Goal: Check status: Check status

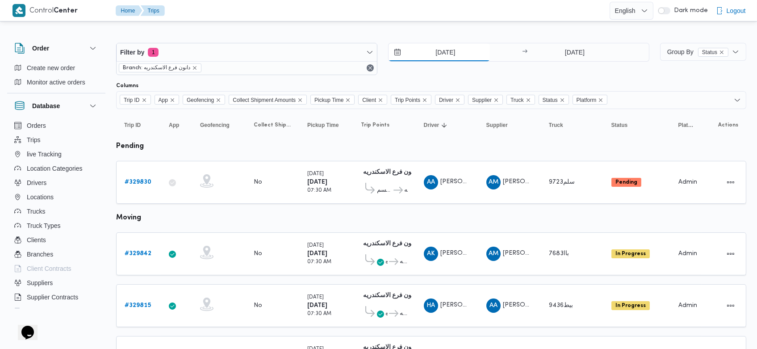
click at [431, 49] on input "[DATE]" at bounding box center [439, 52] width 101 height 18
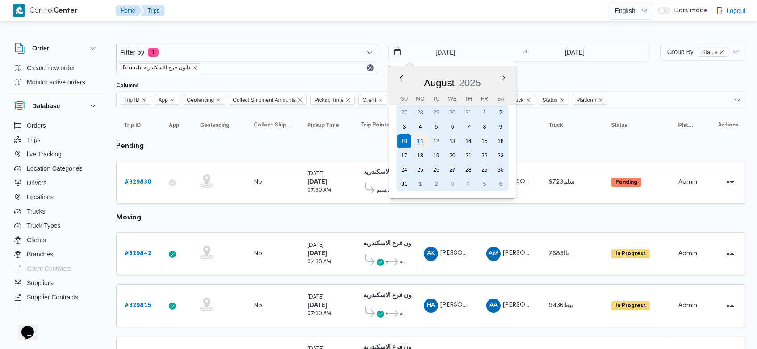
click at [425, 135] on div "11" at bounding box center [420, 141] width 17 height 17
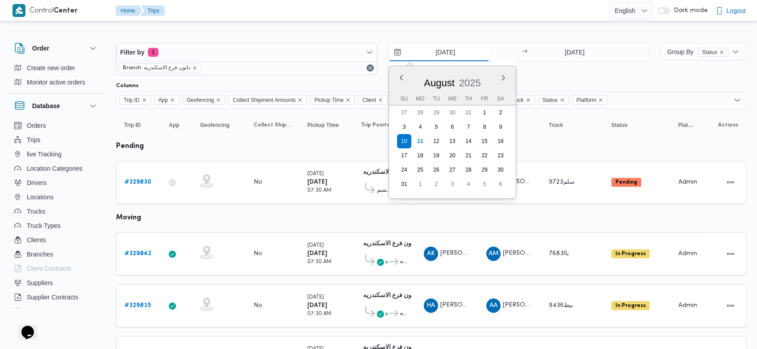
type input "[DATE]"
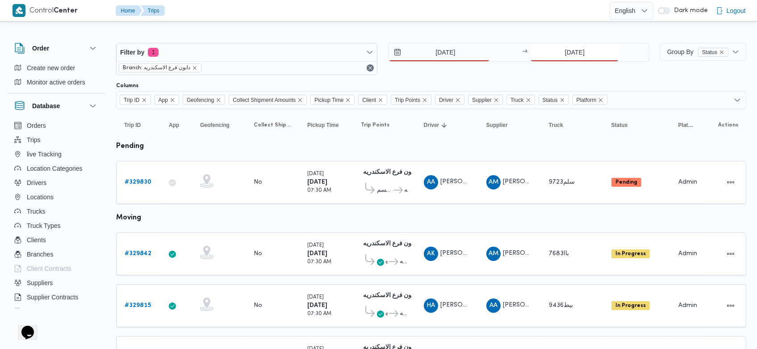
click at [559, 50] on input "10/8/2025" at bounding box center [574, 52] width 89 height 18
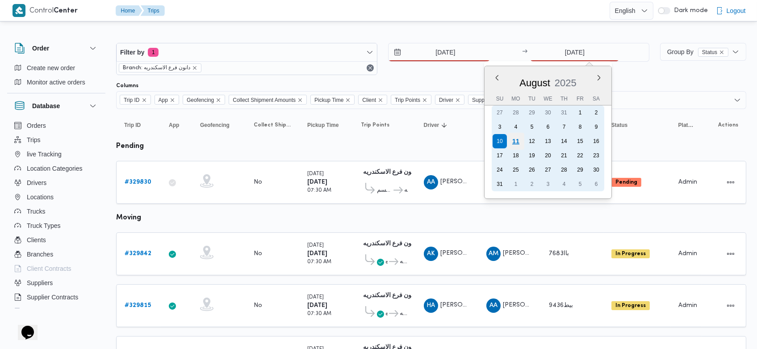
click at [517, 140] on div "11" at bounding box center [516, 141] width 17 height 17
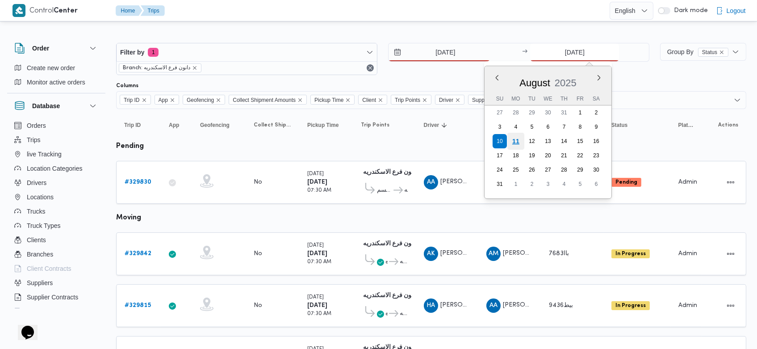
type input "[DATE]"
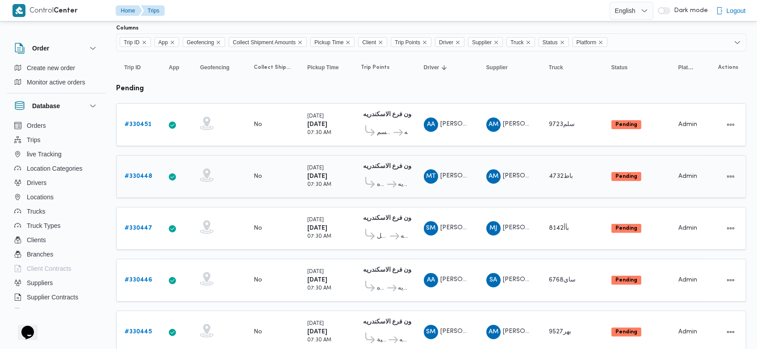
scroll to position [51, 0]
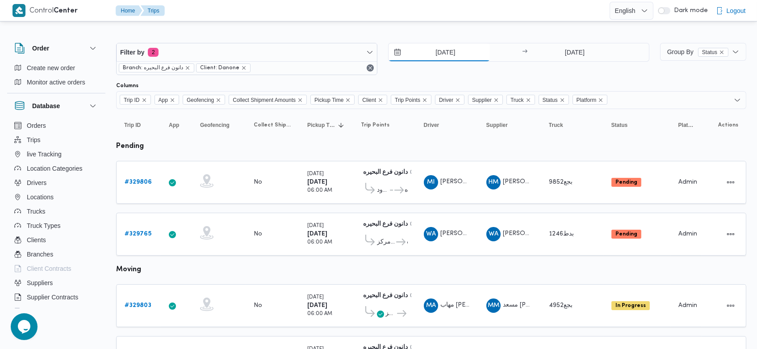
click at [432, 48] on input "[DATE]" at bounding box center [439, 52] width 101 height 18
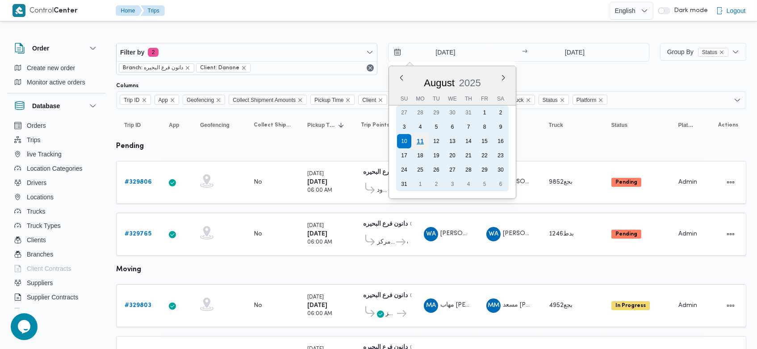
click at [425, 140] on div "11" at bounding box center [420, 141] width 17 height 17
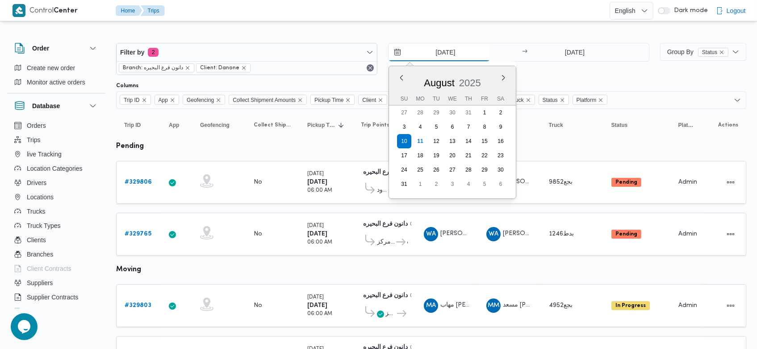
type input "[DATE]"
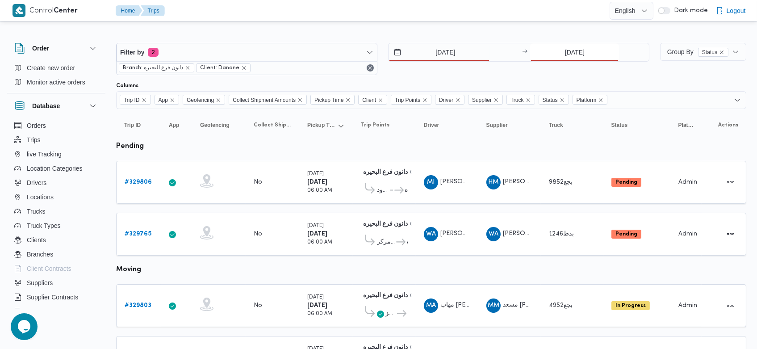
click at [563, 51] on input "10/8/2025" at bounding box center [574, 52] width 89 height 18
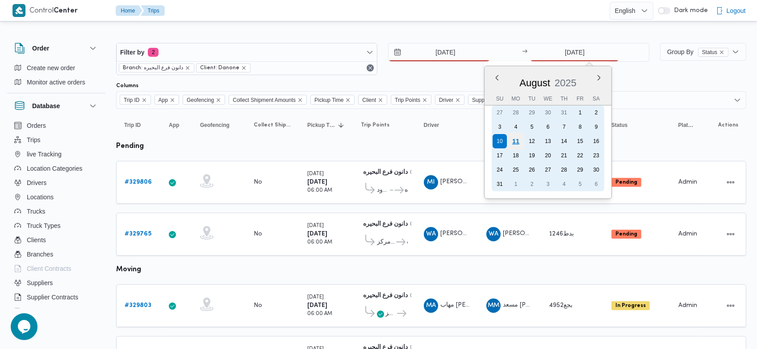
click at [520, 140] on div "11" at bounding box center [516, 141] width 17 height 17
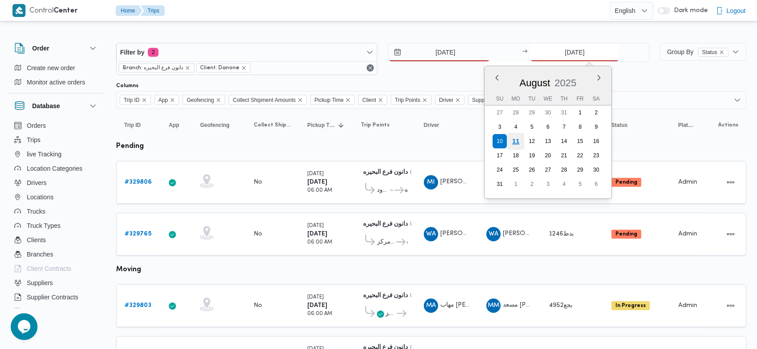
type input "[DATE]"
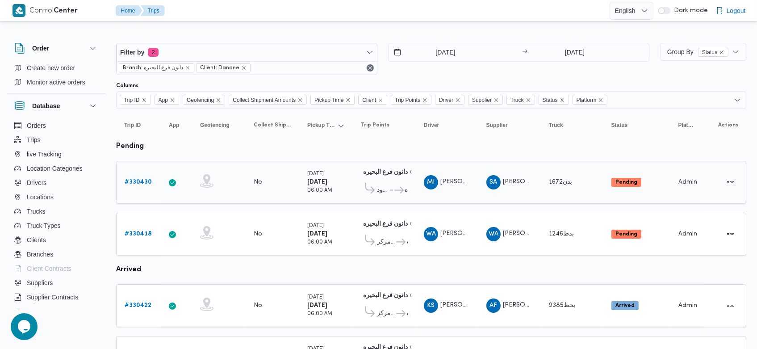
click at [141, 182] on b "# 330430" at bounding box center [138, 182] width 27 height 6
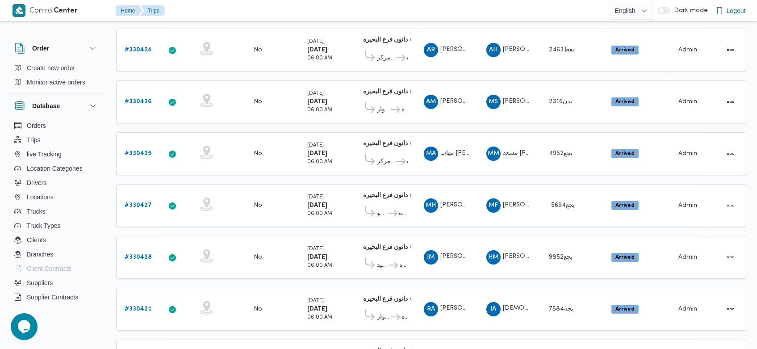
scroll to position [417, 0]
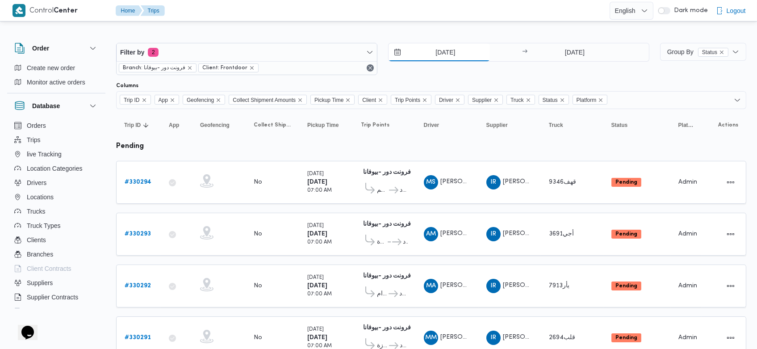
click at [430, 51] on input "10/8/2025" at bounding box center [439, 52] width 101 height 18
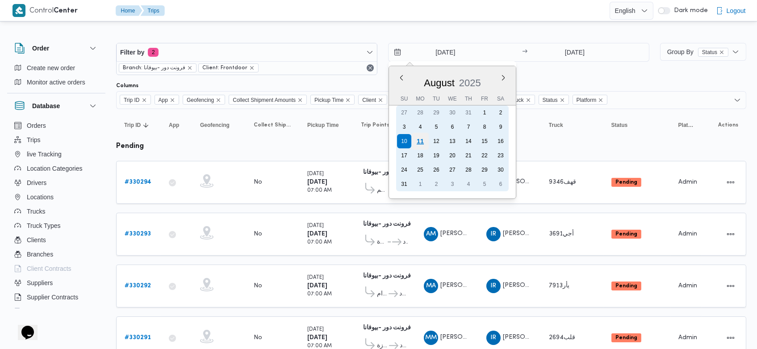
click at [422, 135] on div "11" at bounding box center [420, 141] width 17 height 17
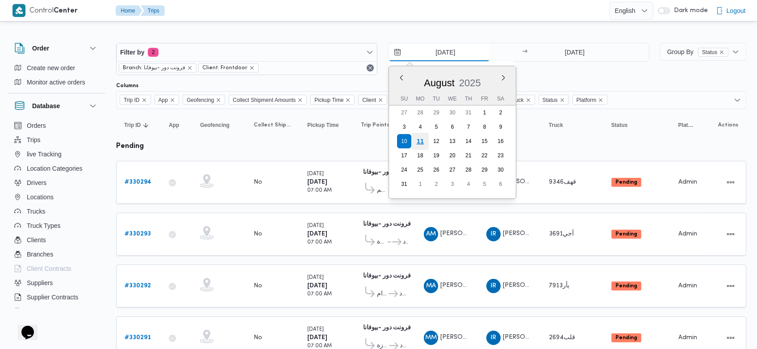
type input "[DATE]"
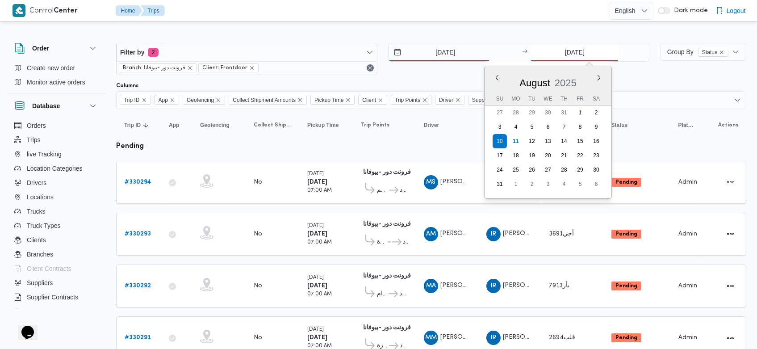
click at [563, 56] on input "10/8/2025" at bounding box center [574, 52] width 89 height 18
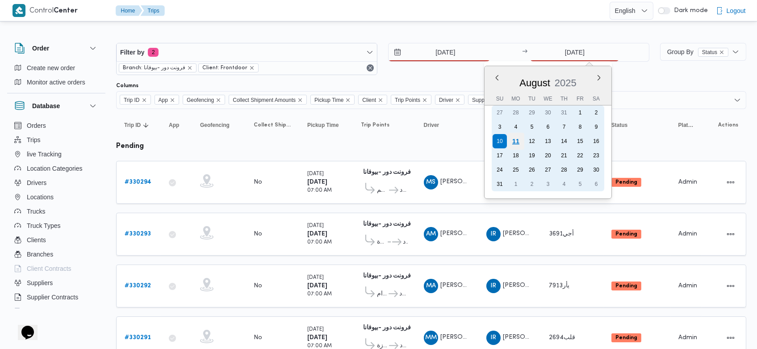
click at [512, 143] on div "11" at bounding box center [516, 141] width 17 height 17
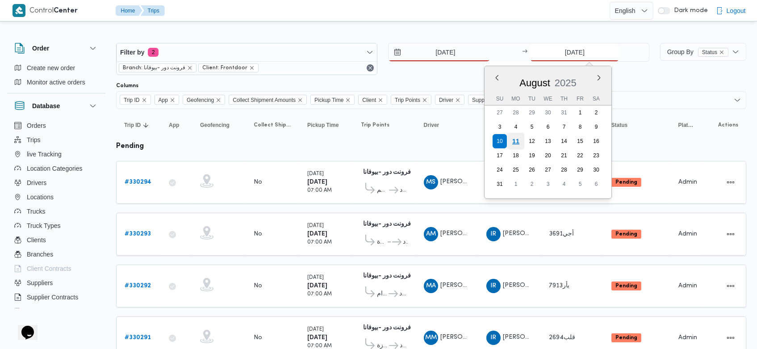
type input "[DATE]"
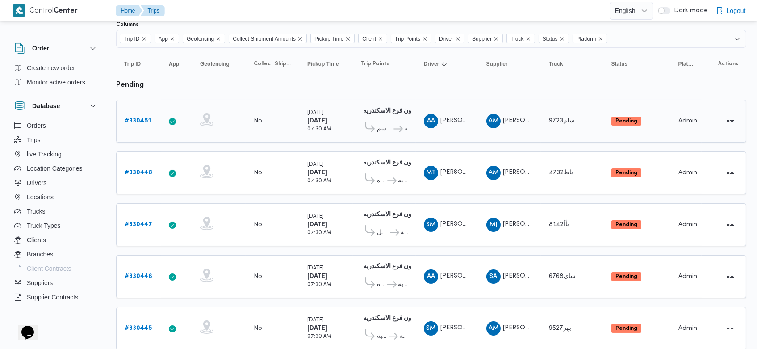
scroll to position [60, 0]
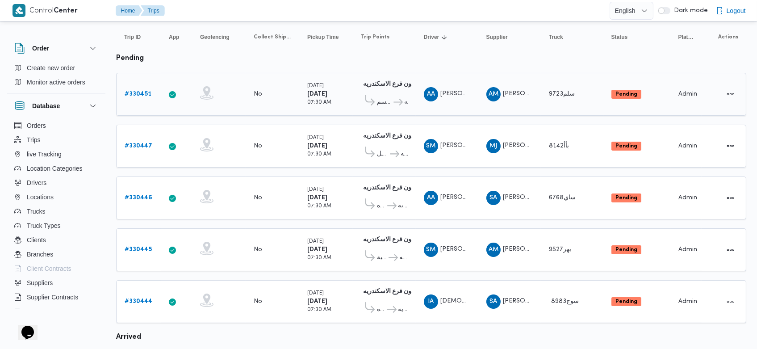
scroll to position [88, 0]
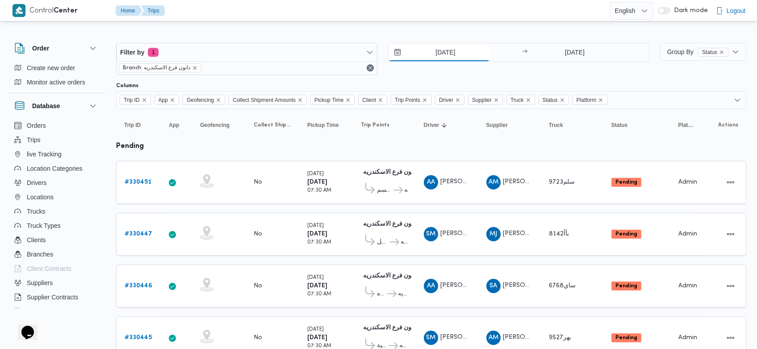
click at [427, 46] on input "[DATE]" at bounding box center [439, 52] width 101 height 18
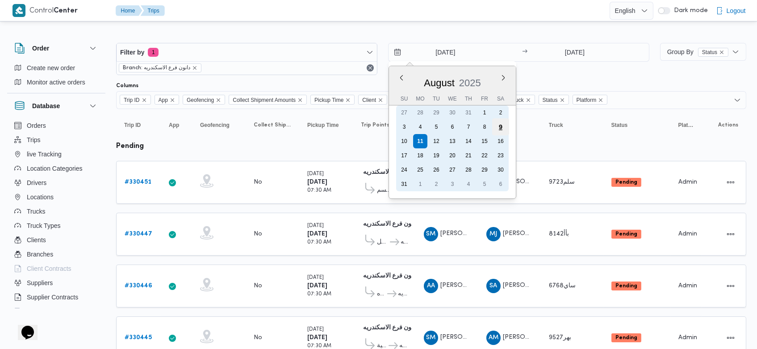
click at [500, 127] on div "9" at bounding box center [500, 126] width 17 height 17
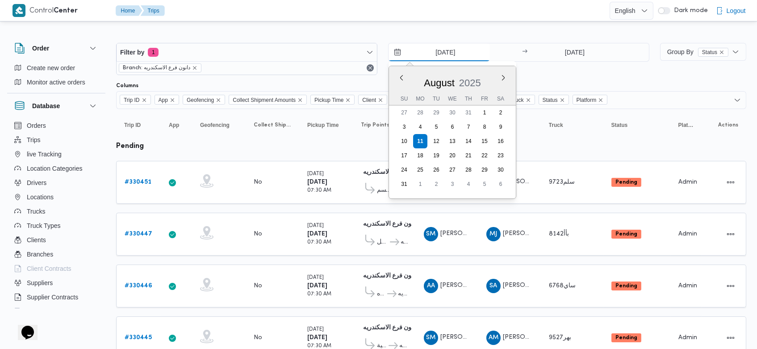
type input "9/8/2025"
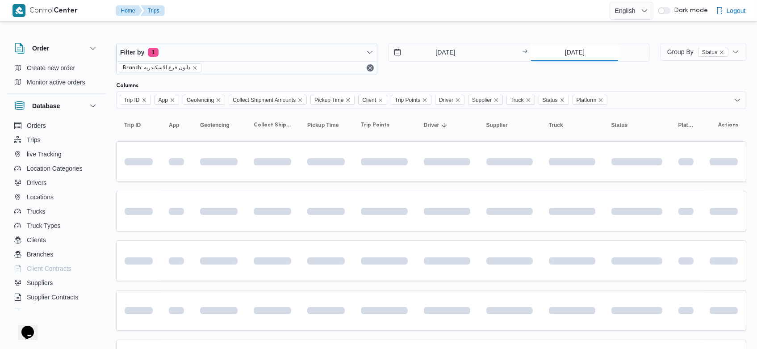
click at [561, 51] on input "[DATE]" at bounding box center [574, 52] width 89 height 18
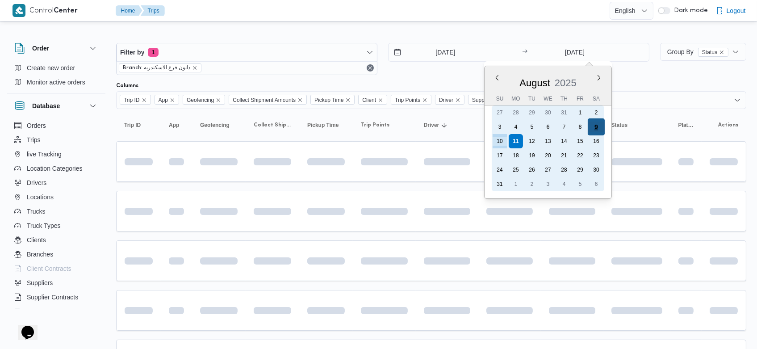
click at [596, 126] on div "9" at bounding box center [596, 126] width 17 height 17
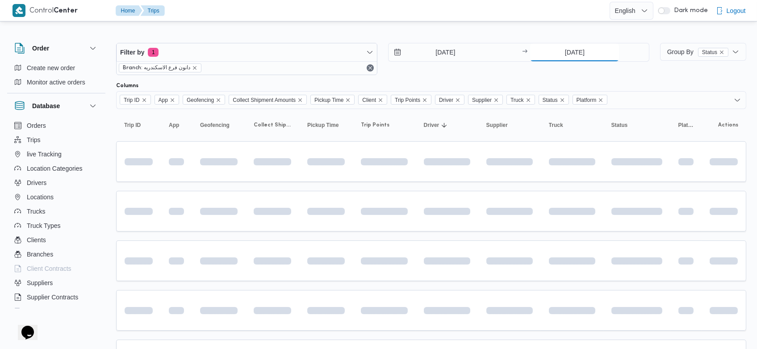
type input "9/8/2025"
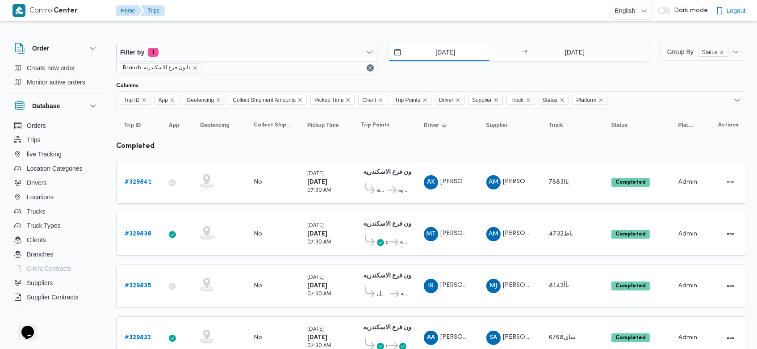
click at [428, 53] on input "9/8/2025" at bounding box center [439, 52] width 101 height 18
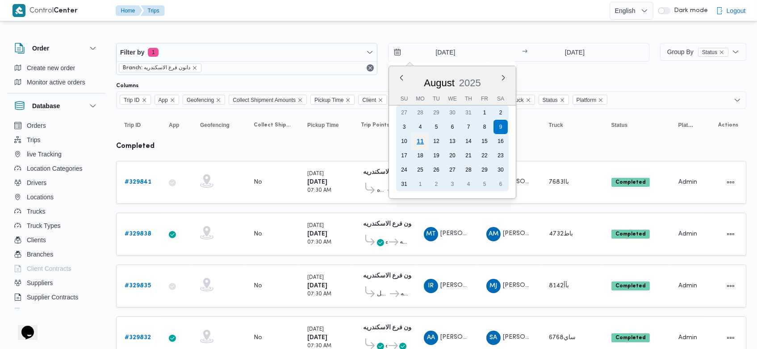
click at [419, 147] on div "11" at bounding box center [420, 141] width 17 height 17
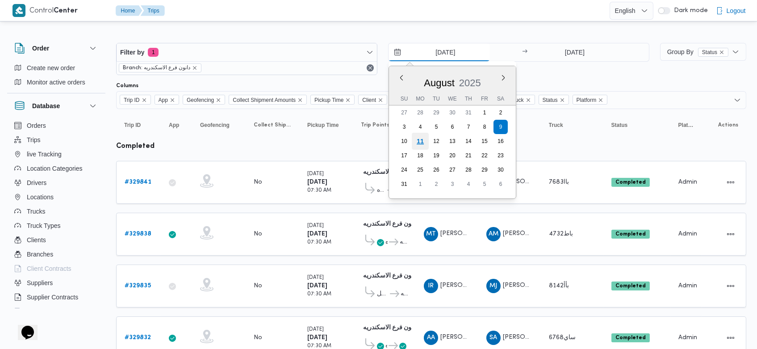
type input "[DATE]"
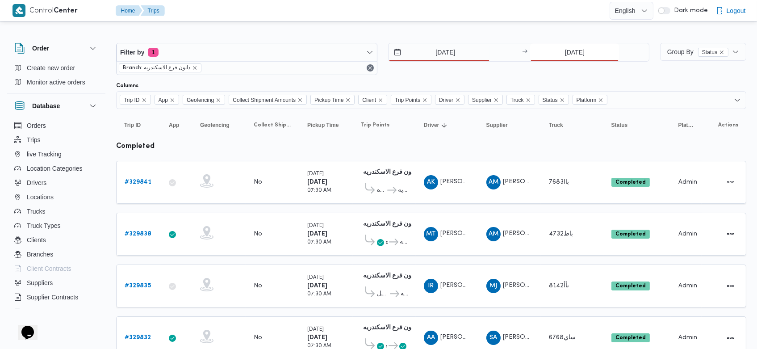
click at [555, 49] on input "9/8/2025" at bounding box center [574, 52] width 89 height 18
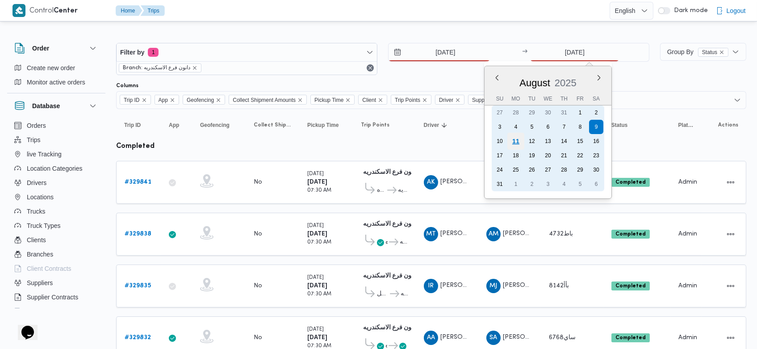
click at [520, 140] on div "11" at bounding box center [516, 141] width 17 height 17
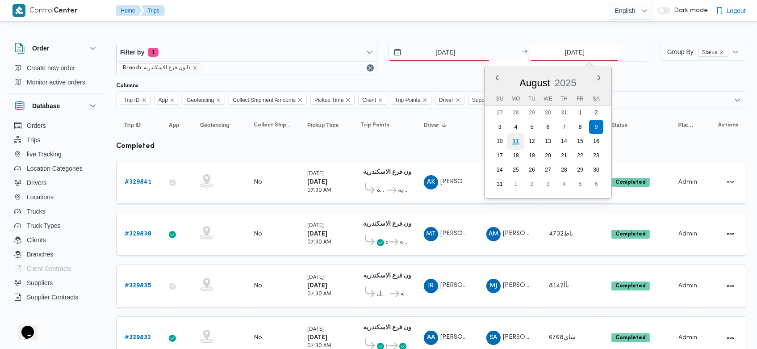
type input "[DATE]"
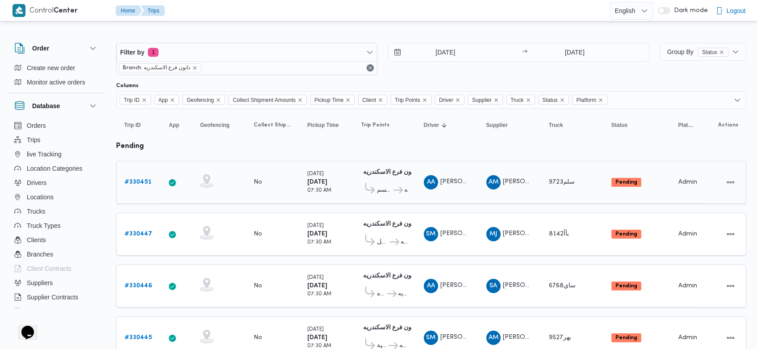
click at [148, 179] on b "# 330451" at bounding box center [138, 182] width 27 height 6
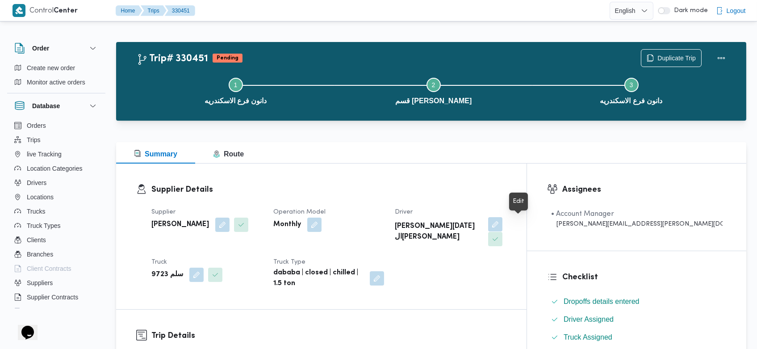
click at [503, 228] on button "button" at bounding box center [495, 224] width 14 height 14
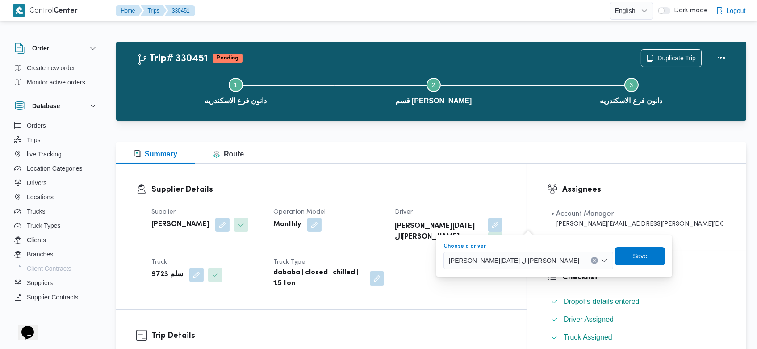
click at [594, 261] on icon "Clear input" at bounding box center [595, 260] width 2 height 2
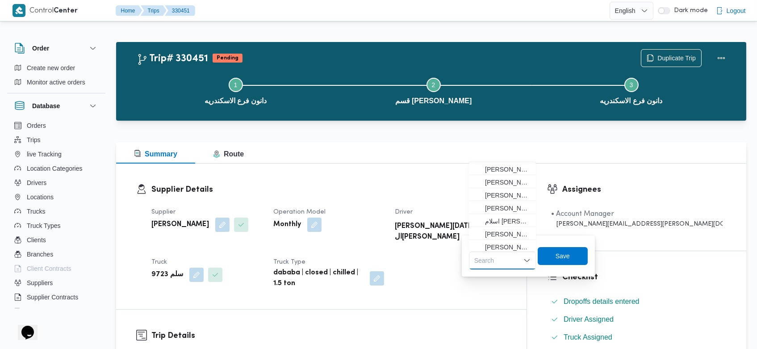
scroll to position [118, 0]
click at [507, 203] on span "[PERSON_NAME] [PERSON_NAME]" at bounding box center [508, 206] width 46 height 11
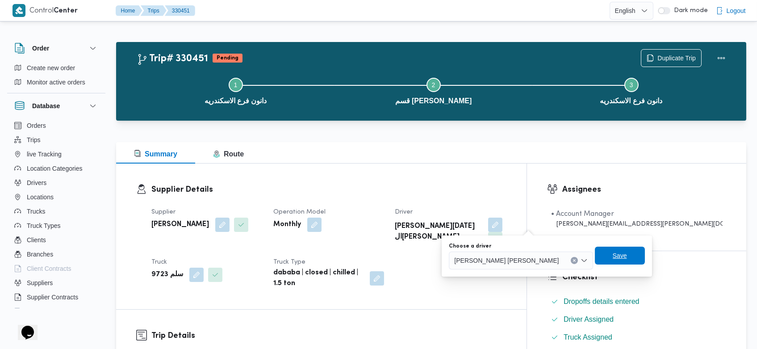
click at [613, 252] on span "Save" at bounding box center [620, 255] width 14 height 11
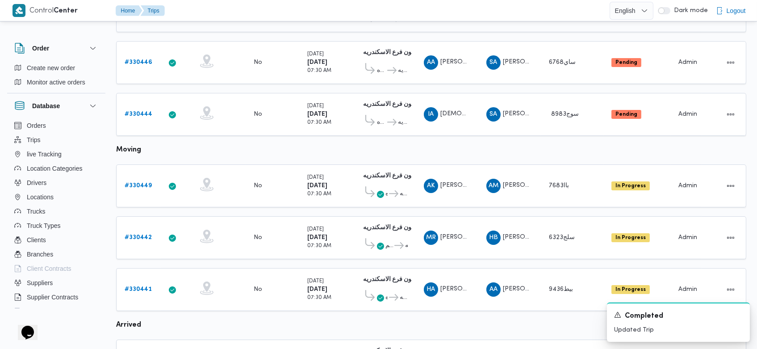
scroll to position [172, 0]
click at [738, 312] on icon "Dismiss toast" at bounding box center [739, 314] width 7 height 7
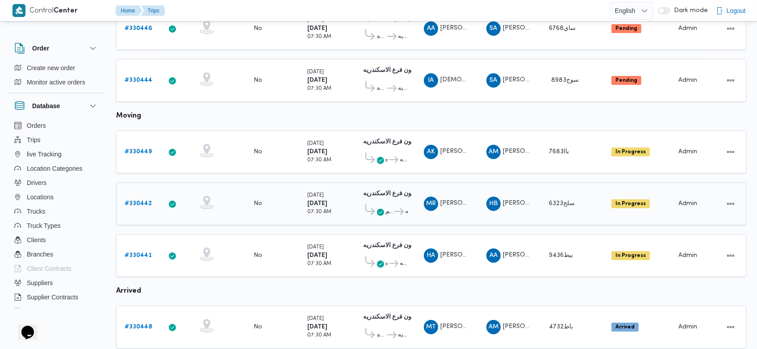
scroll to position [0, 0]
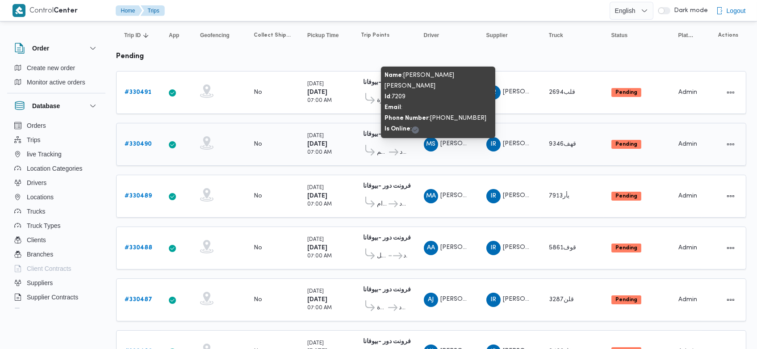
scroll to position [82, 0]
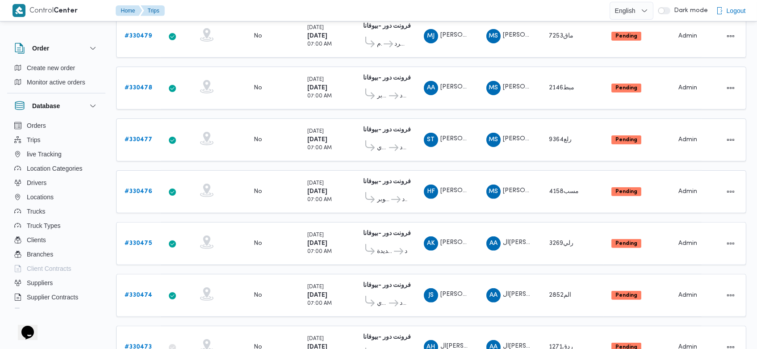
scroll to position [865, 0]
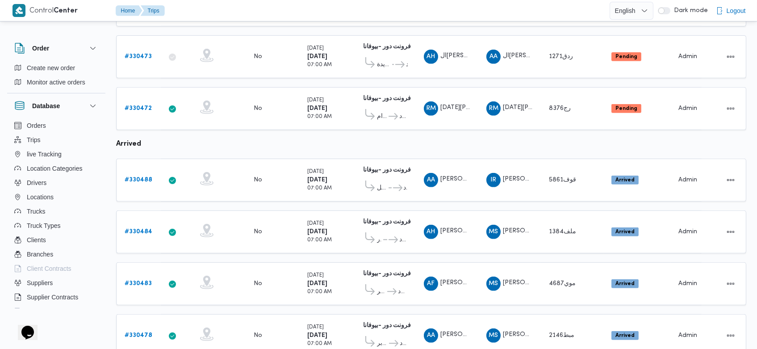
scroll to position [865, 0]
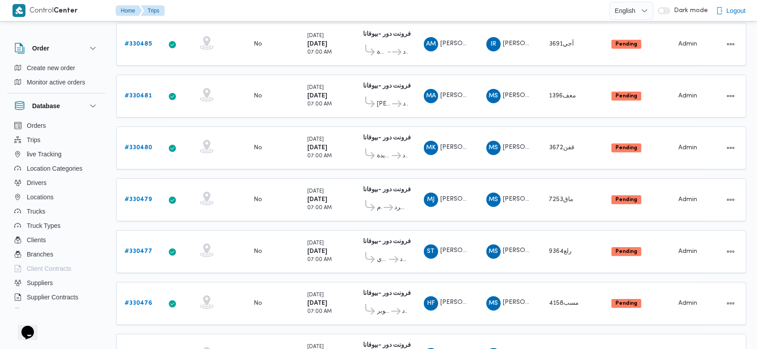
scroll to position [865, 0]
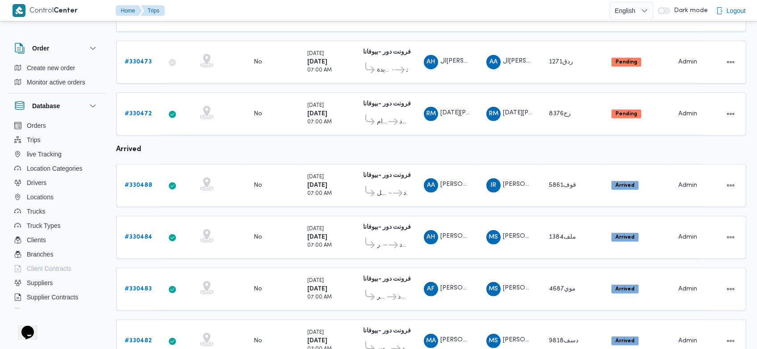
scroll to position [742, 0]
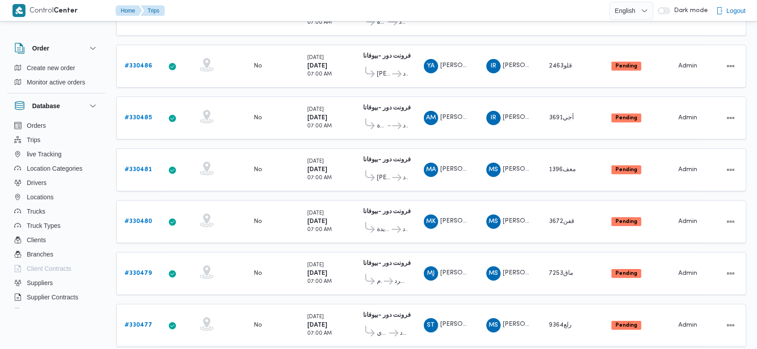
scroll to position [322, 0]
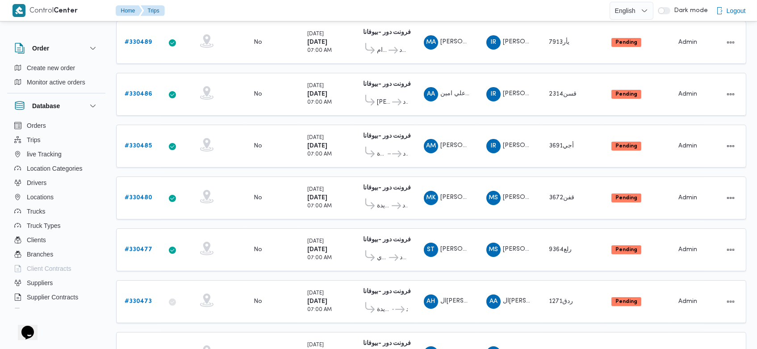
scroll to position [18, 0]
